Goal: Task Accomplishment & Management: Manage account settings

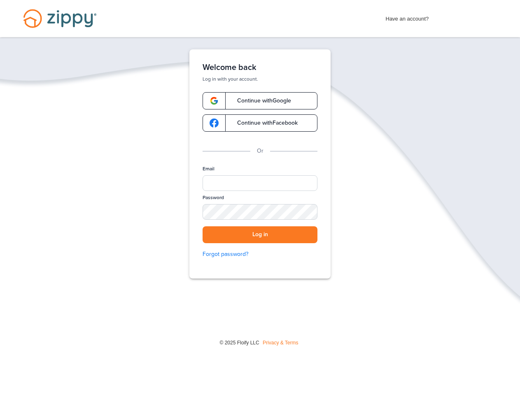
click at [260, 164] on div "Welcome back Log in with your account. Continue with Google Continue with Faceb…" at bounding box center [259, 163] width 141 height 229
click at [260, 183] on input "Email" at bounding box center [259, 183] width 115 height 16
click at [260, 234] on button "Log in" at bounding box center [259, 234] width 115 height 17
click at [507, 384] on img at bounding box center [506, 384] width 21 height 17
